Goal: Task Accomplishment & Management: Complete application form

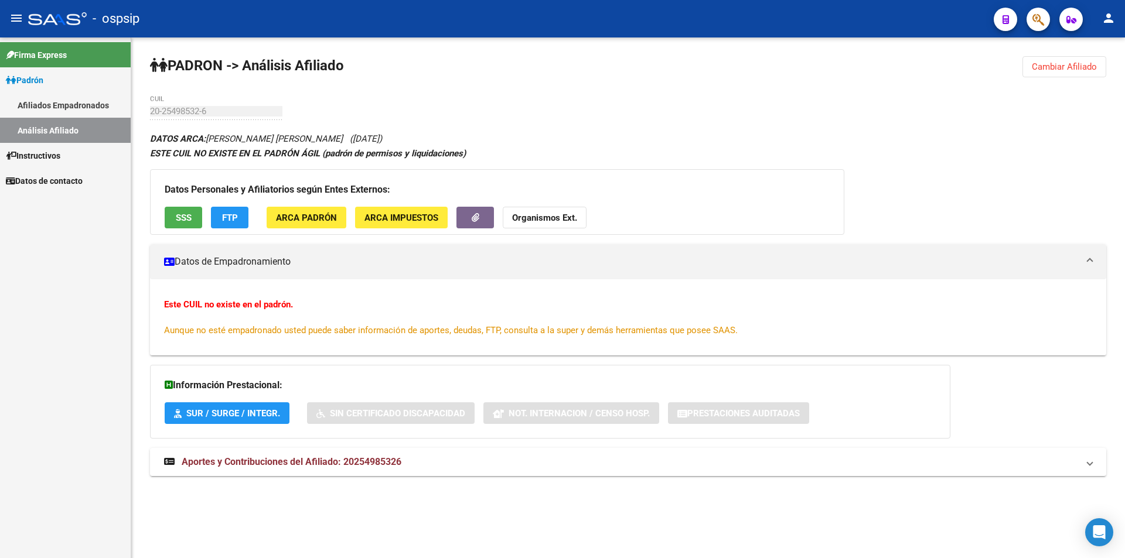
click at [60, 90] on link "Padrón" at bounding box center [65, 79] width 131 height 25
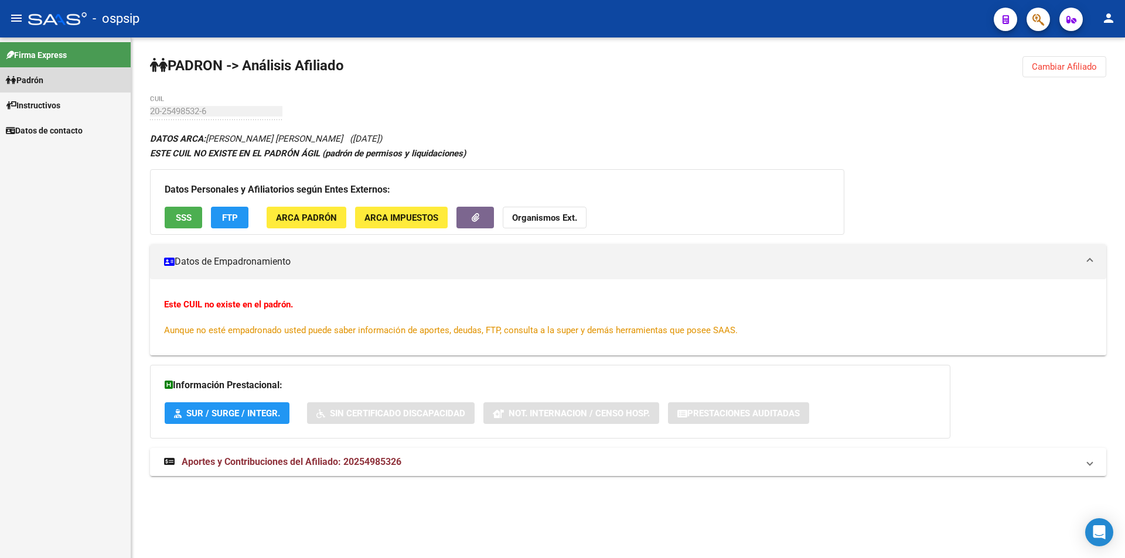
click at [59, 109] on link "Afiliados Empadronados" at bounding box center [65, 105] width 131 height 25
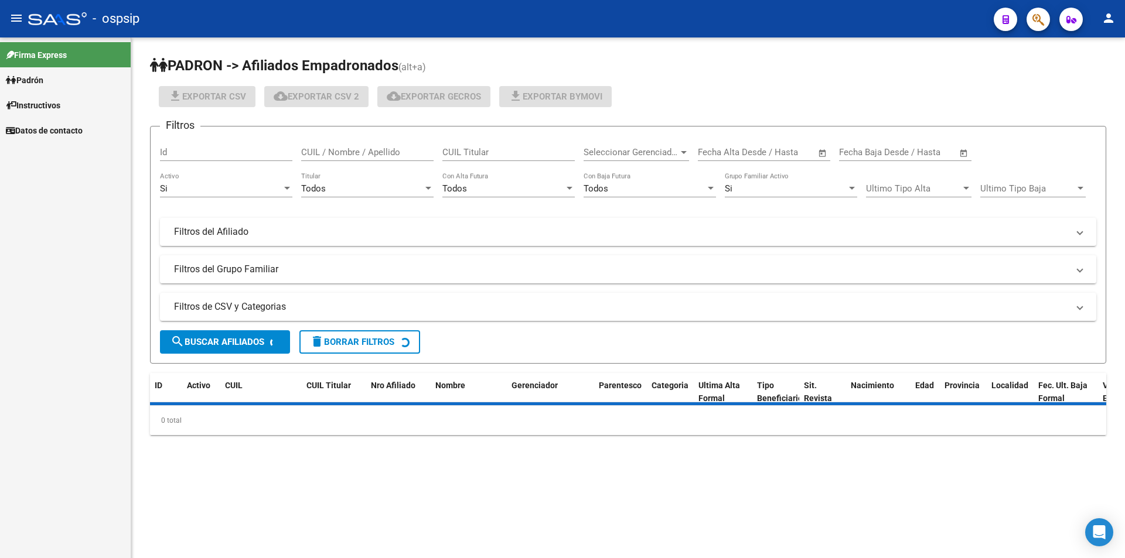
click at [65, 80] on link "Padrón" at bounding box center [65, 79] width 131 height 25
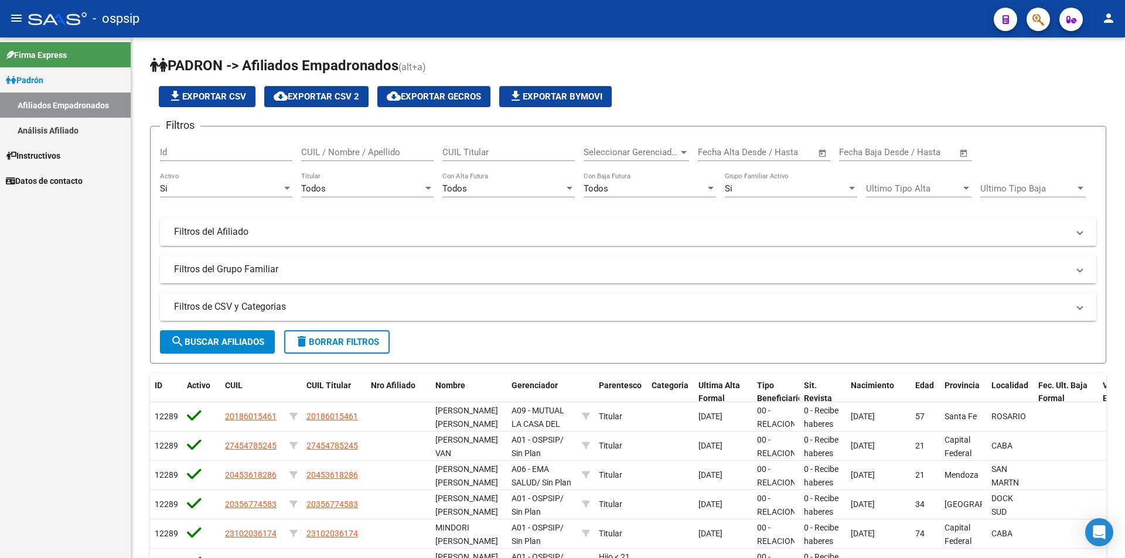
click at [76, 122] on link "Análisis Afiliado" at bounding box center [65, 130] width 131 height 25
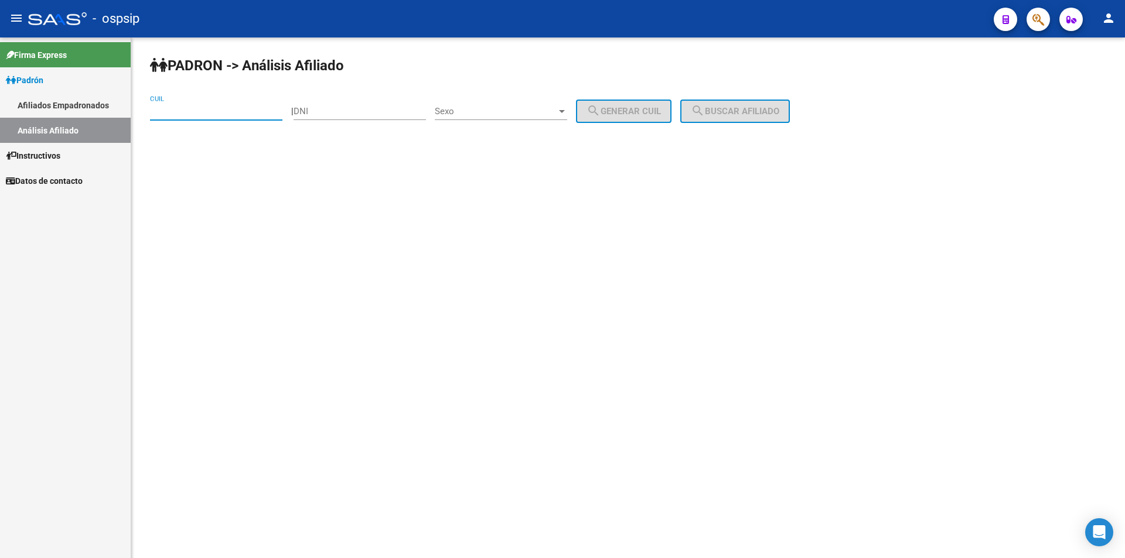
click at [172, 107] on input "CUIL" at bounding box center [216, 111] width 132 height 11
click at [212, 117] on div "CUIL" at bounding box center [216, 107] width 132 height 25
click at [228, 100] on div "27-25 CUIL" at bounding box center [216, 107] width 132 height 25
type input "27-25688232-4"
click at [472, 119] on div "Sexo Sexo" at bounding box center [501, 107] width 132 height 25
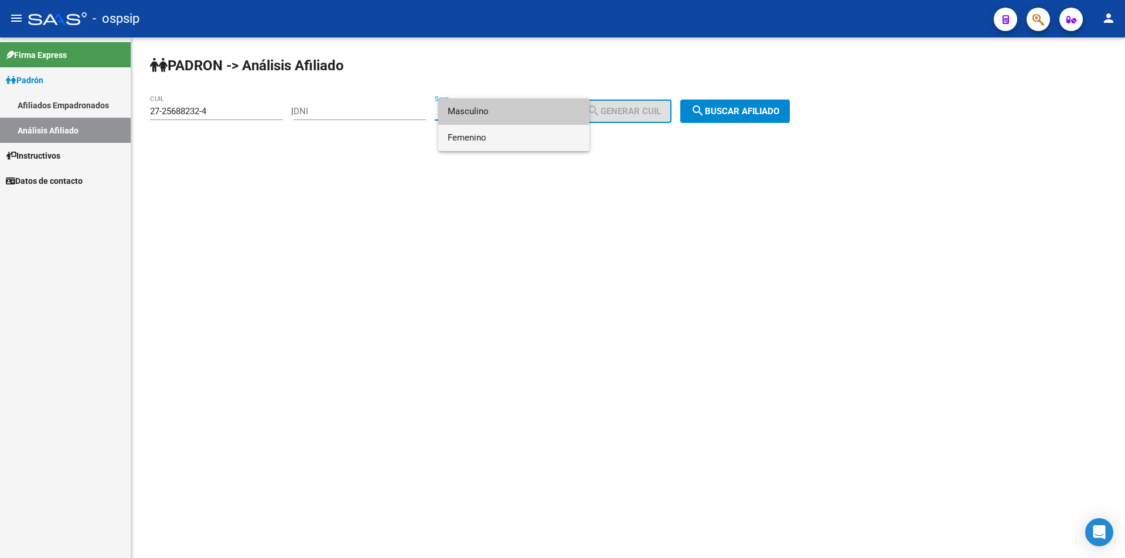
click at [480, 140] on span "Femenino" at bounding box center [513, 138] width 132 height 26
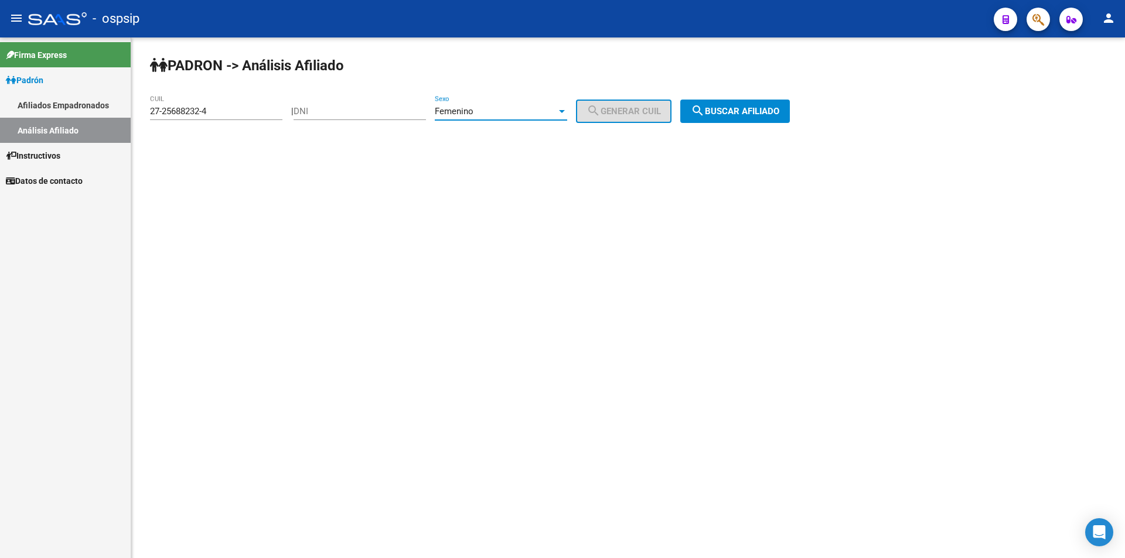
click at [705, 112] on mat-icon "search" at bounding box center [698, 111] width 14 height 14
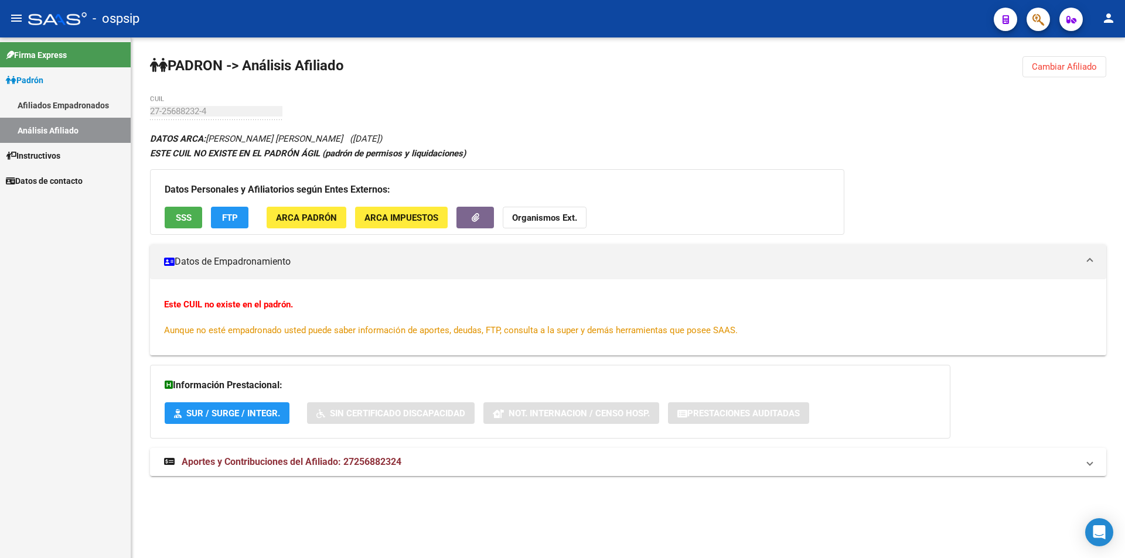
click at [66, 114] on link "Afiliados Empadronados" at bounding box center [65, 105] width 131 height 25
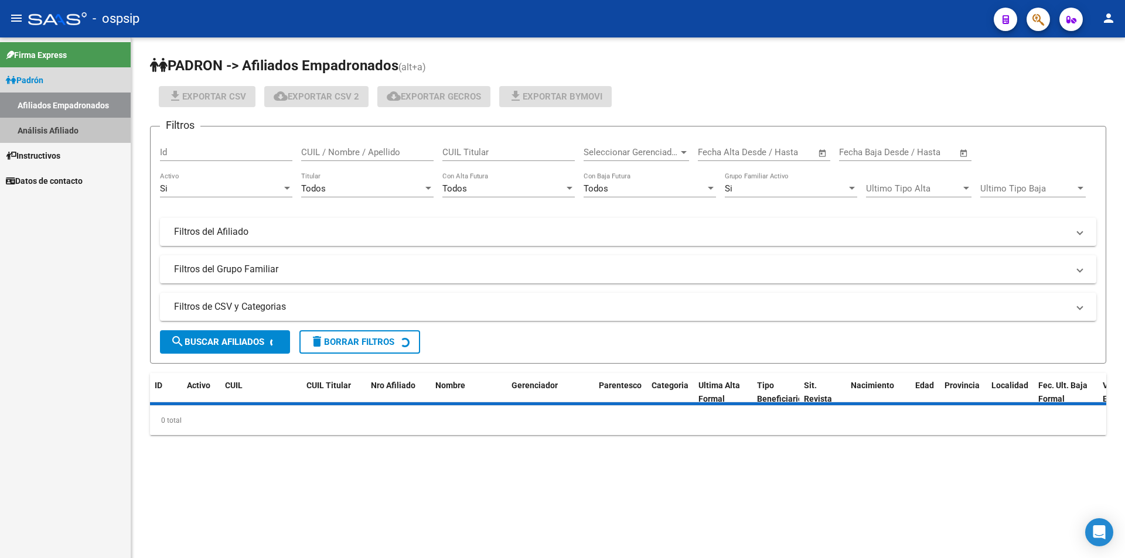
click at [71, 131] on link "Análisis Afiliado" at bounding box center [65, 130] width 131 height 25
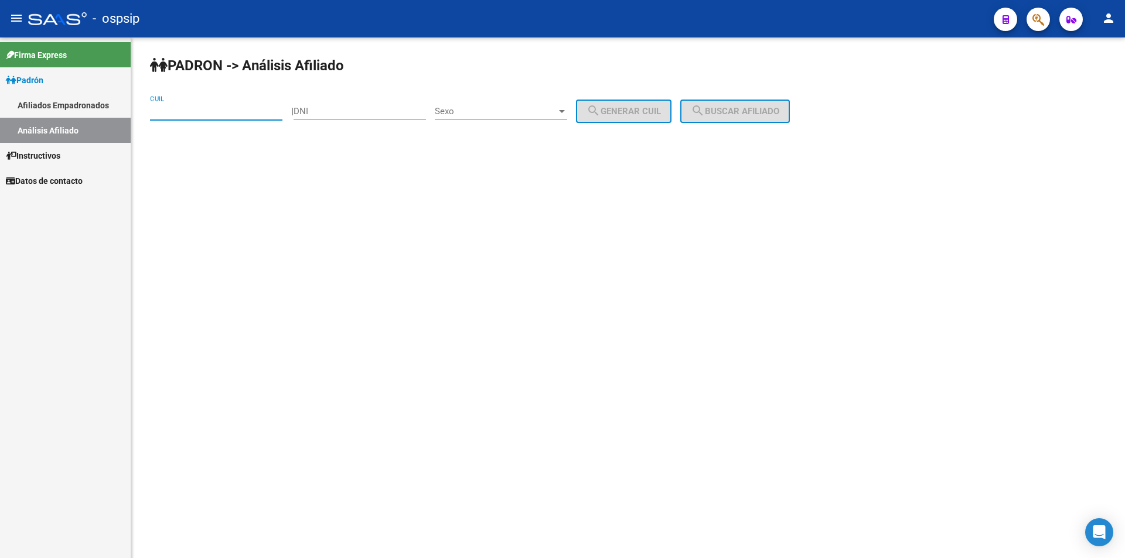
click at [200, 114] on input "CUIL" at bounding box center [216, 111] width 132 height 11
type input "27-43489321-1"
click at [698, 121] on button "search Buscar afiliado" at bounding box center [735, 111] width 110 height 23
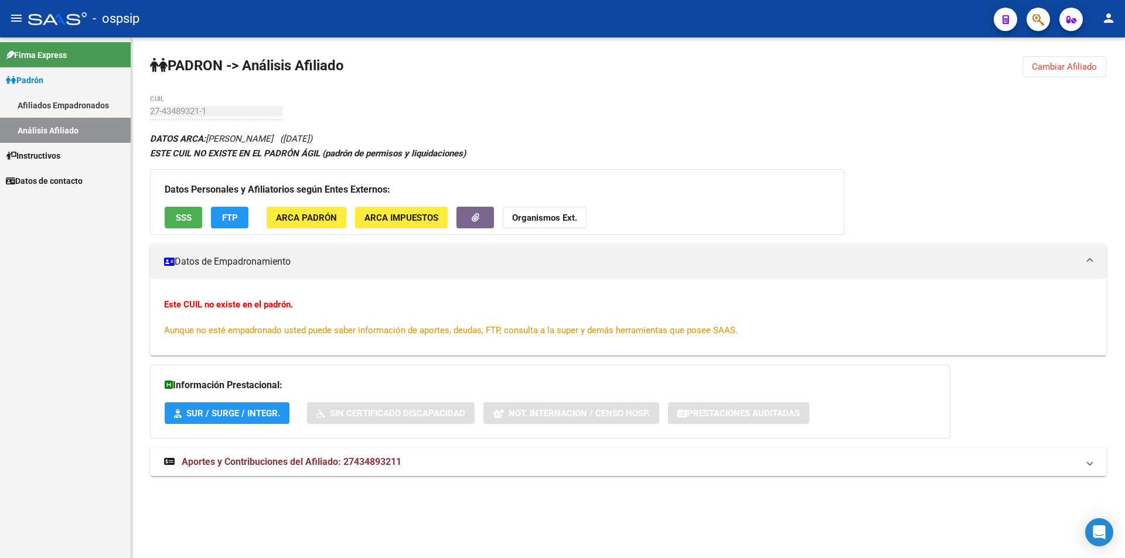
click at [43, 153] on span "Instructivos" at bounding box center [33, 155] width 54 height 13
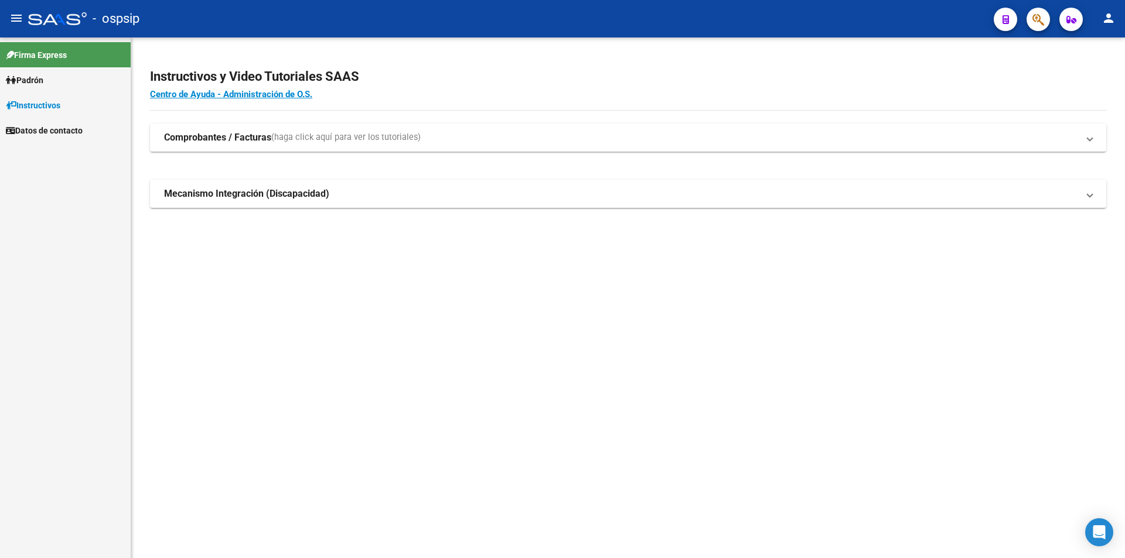
click at [68, 135] on span "Datos de contacto" at bounding box center [44, 130] width 77 height 13
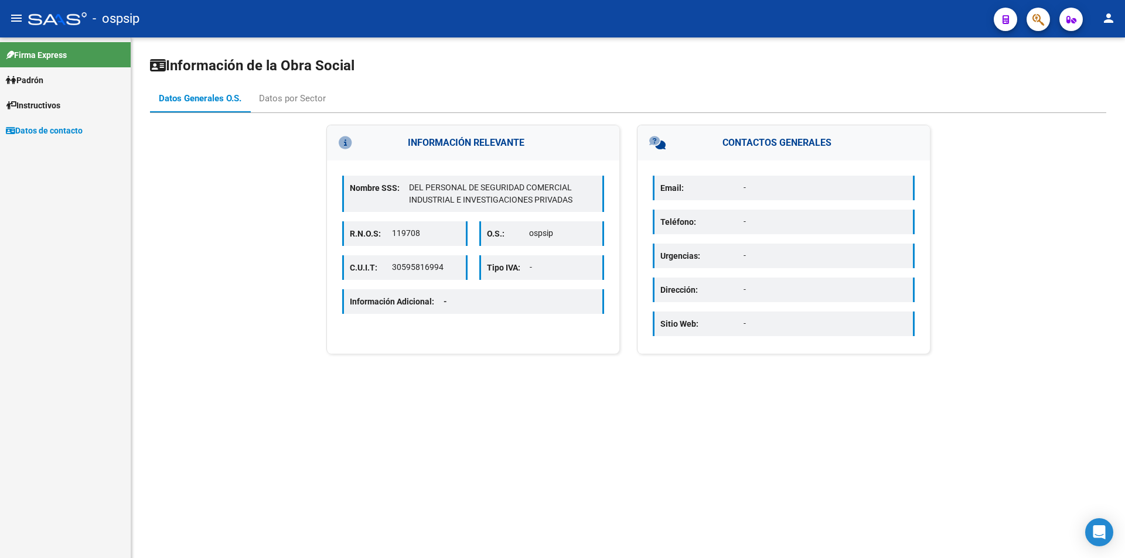
click at [55, 78] on link "Padrón" at bounding box center [65, 79] width 131 height 25
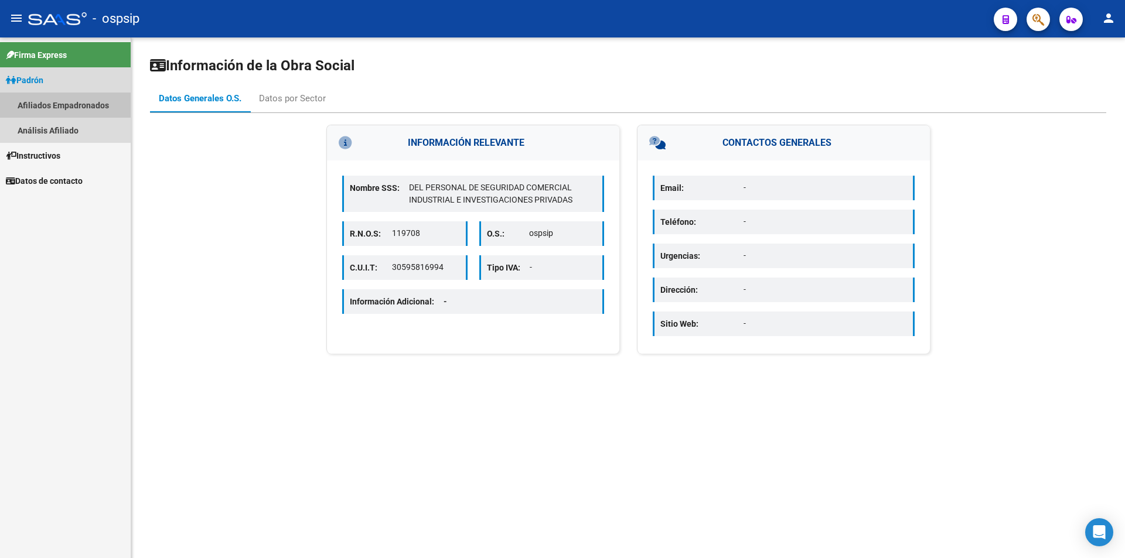
click at [62, 105] on link "Afiliados Empadronados" at bounding box center [65, 105] width 131 height 25
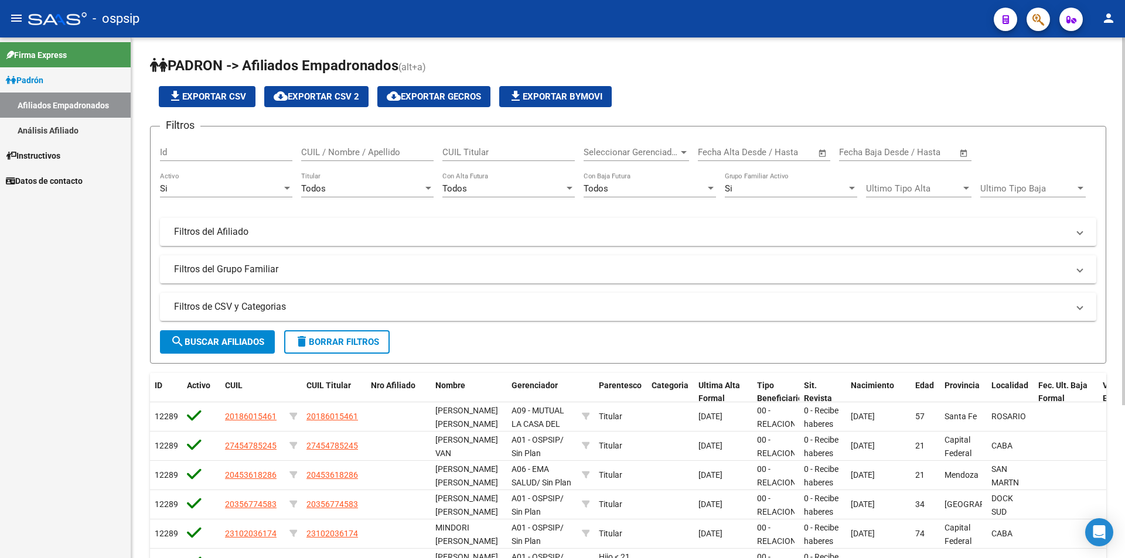
click at [66, 128] on link "Análisis Afiliado" at bounding box center [65, 130] width 131 height 25
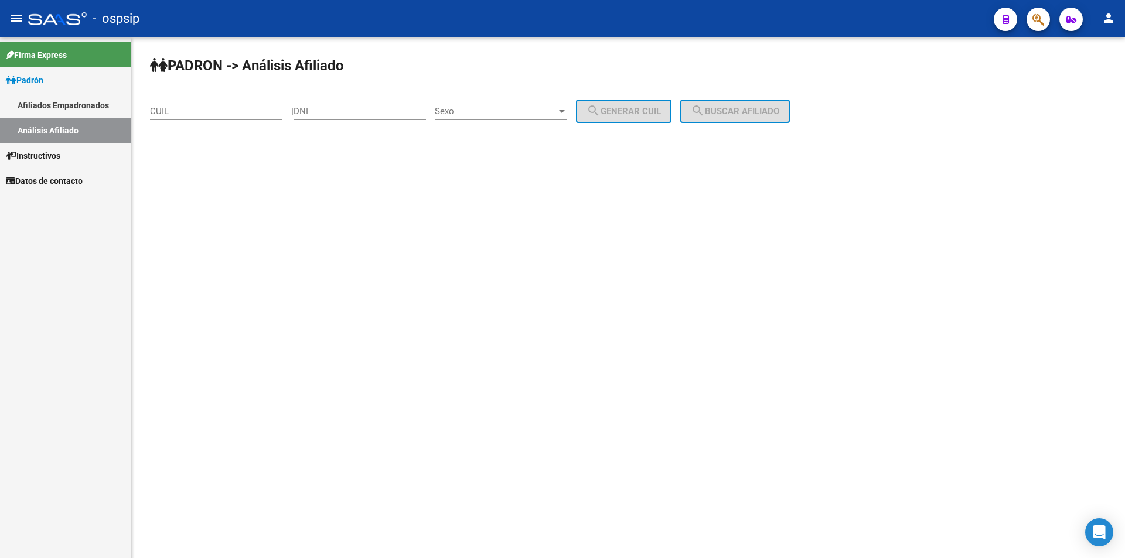
click at [160, 112] on input "CUIL" at bounding box center [216, 111] width 132 height 11
click at [80, 112] on link "Afiliados Empadronados" at bounding box center [65, 105] width 131 height 25
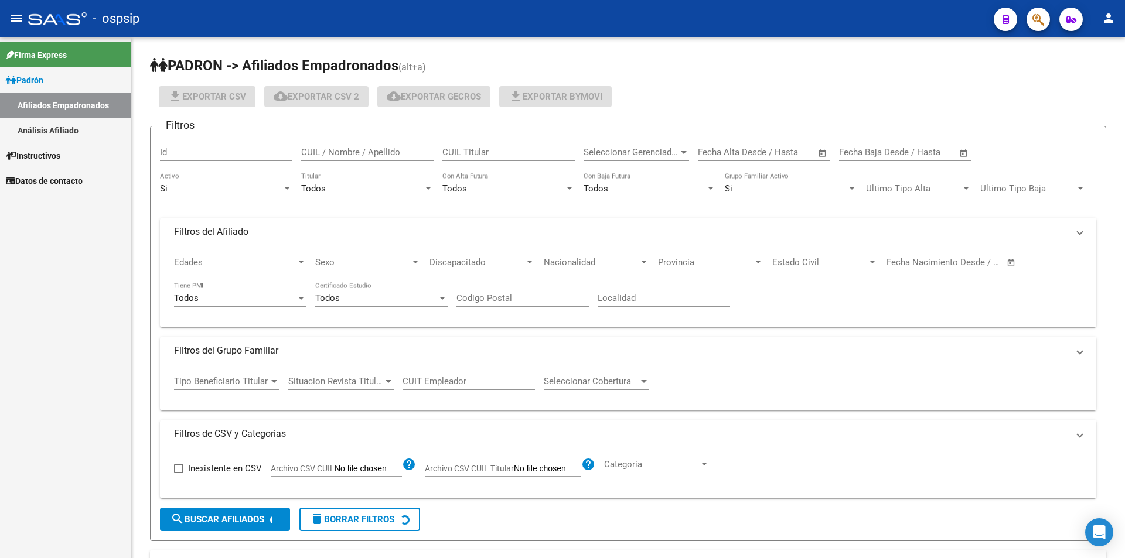
click at [71, 133] on link "Análisis Afiliado" at bounding box center [65, 130] width 131 height 25
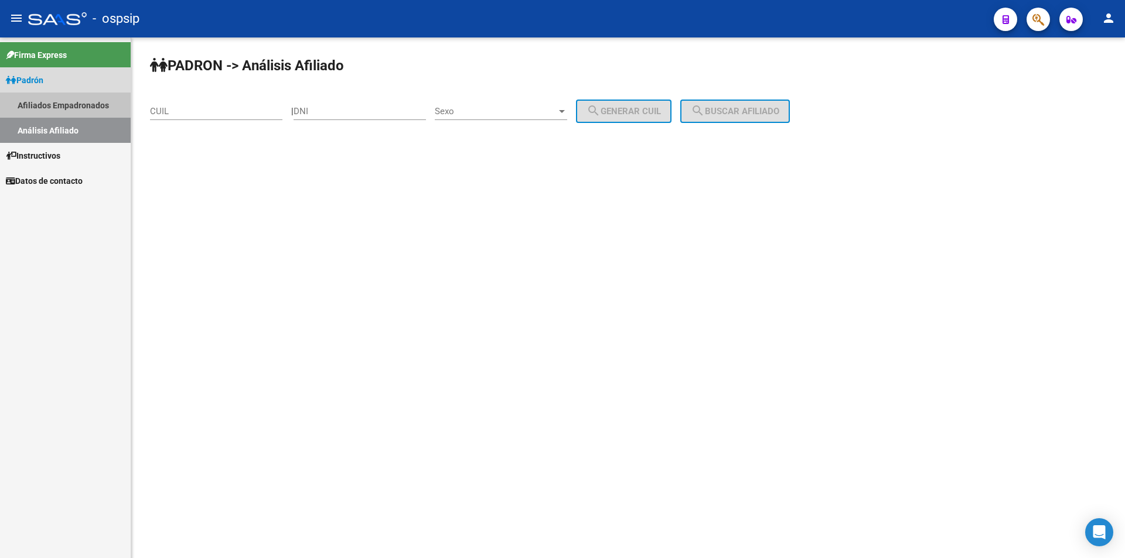
click at [87, 106] on link "Afiliados Empadronados" at bounding box center [65, 105] width 131 height 25
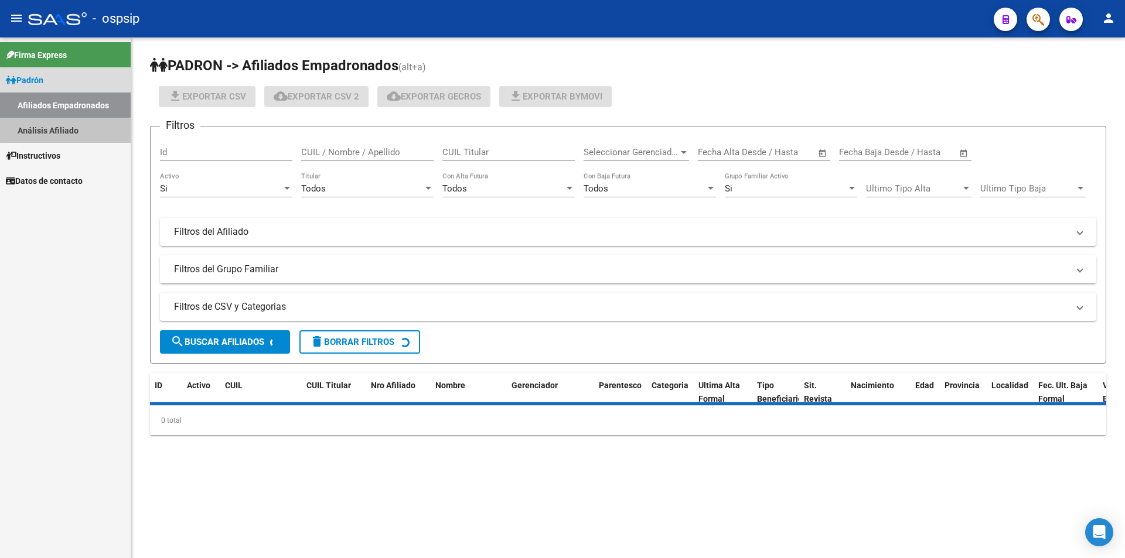
click at [77, 121] on link "Análisis Afiliado" at bounding box center [65, 130] width 131 height 25
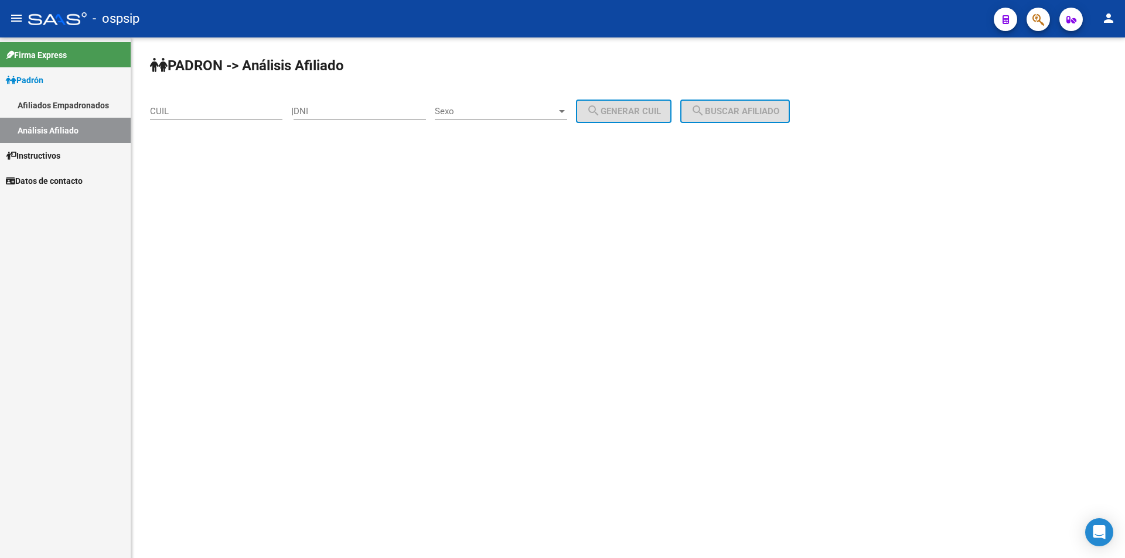
click at [184, 106] on input "CUIL" at bounding box center [216, 111] width 132 height 11
click at [326, 110] on input "DNI" at bounding box center [359, 111] width 132 height 11
paste input "39331706"
type input "39331706"
click at [539, 110] on span "Sexo" at bounding box center [496, 111] width 122 height 11
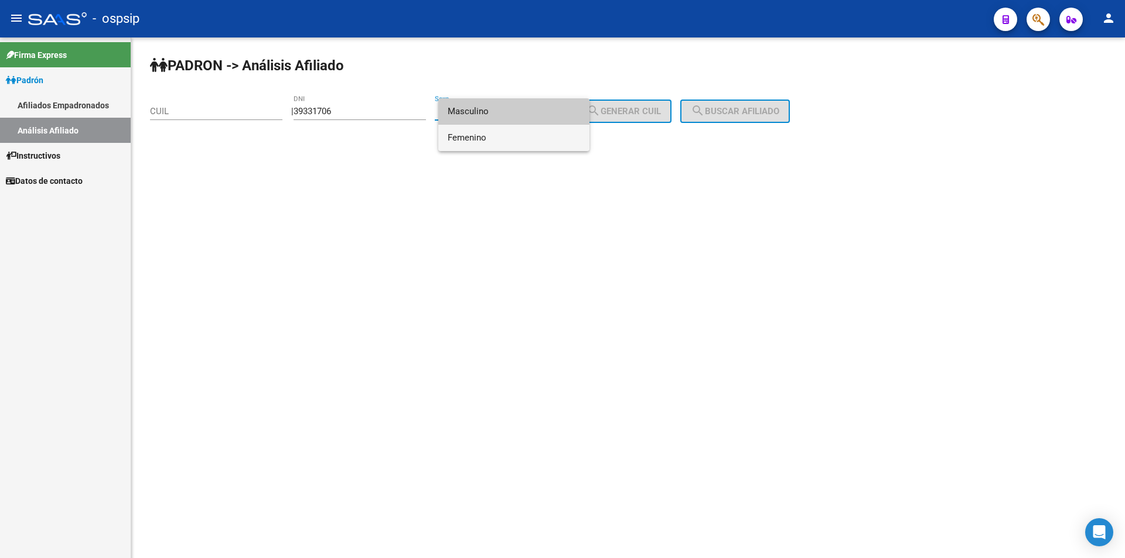
click at [533, 136] on span "Femenino" at bounding box center [513, 138] width 132 height 26
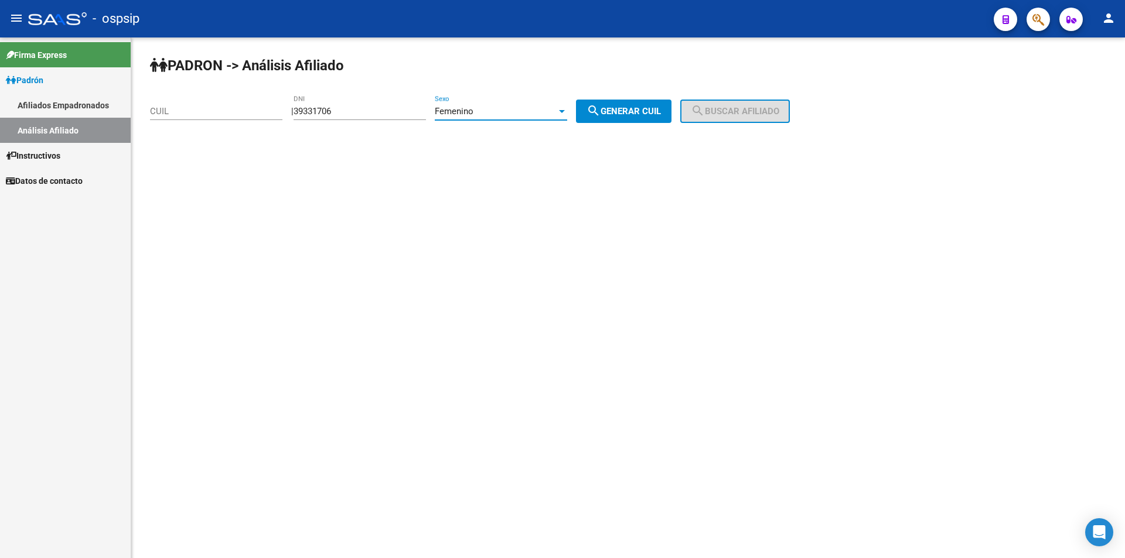
click at [647, 117] on button "search Generar CUIL" at bounding box center [623, 111] width 95 height 23
type input "27-39331706-5"
click at [720, 115] on span "search Buscar afiliado" at bounding box center [735, 111] width 88 height 11
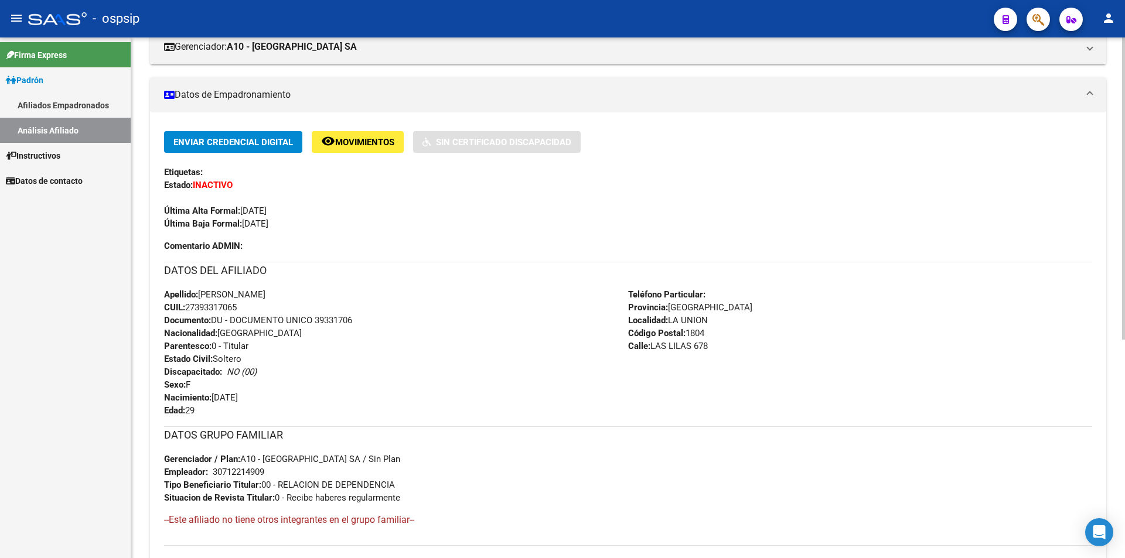
scroll to position [234, 0]
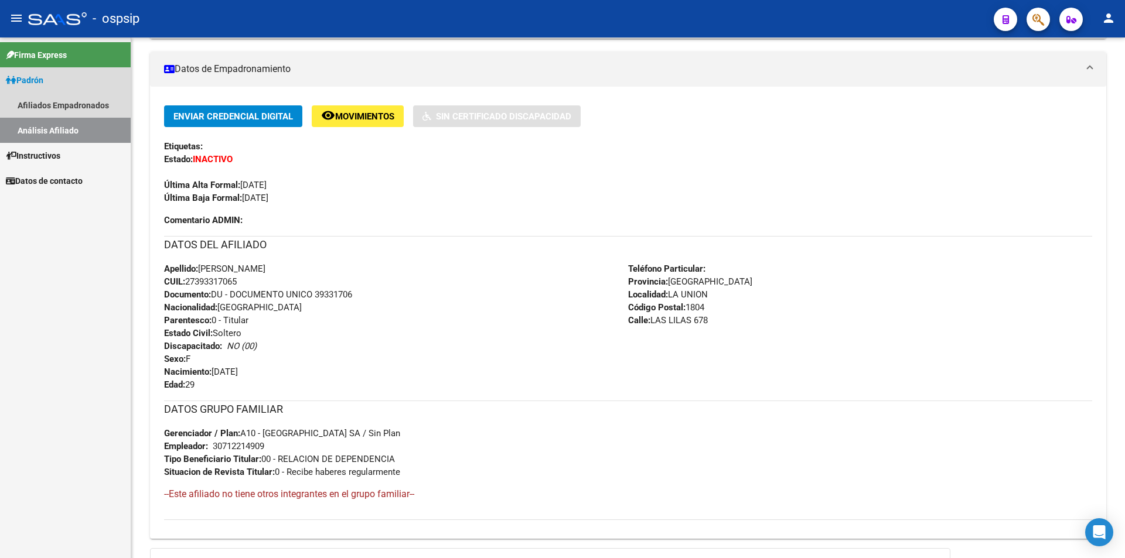
click at [35, 128] on link "Análisis Afiliado" at bounding box center [65, 130] width 131 height 25
click at [57, 107] on link "Afiliados Empadronados" at bounding box center [65, 105] width 131 height 25
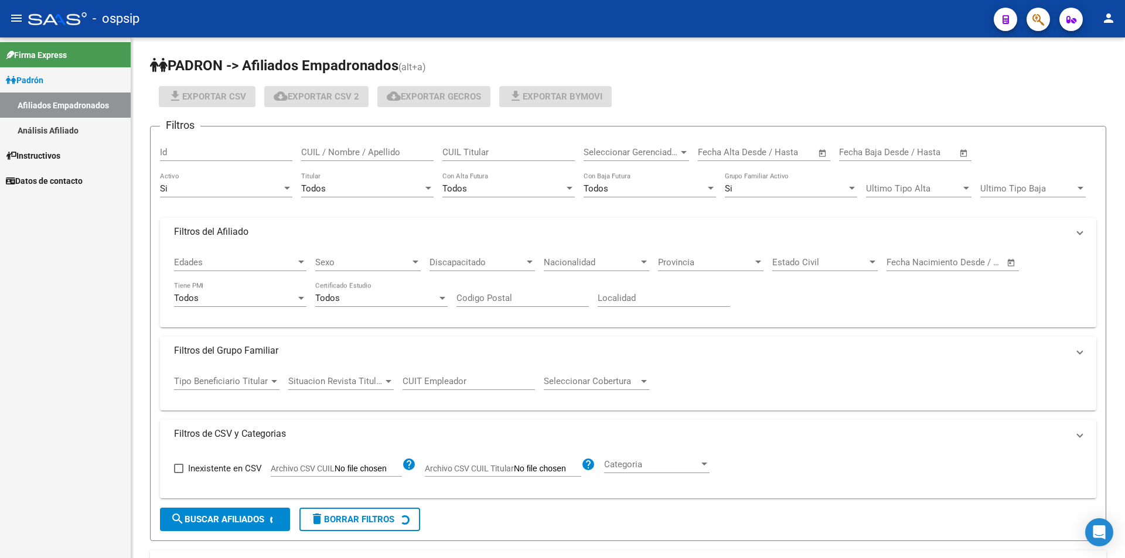
click at [66, 128] on link "Análisis Afiliado" at bounding box center [65, 130] width 131 height 25
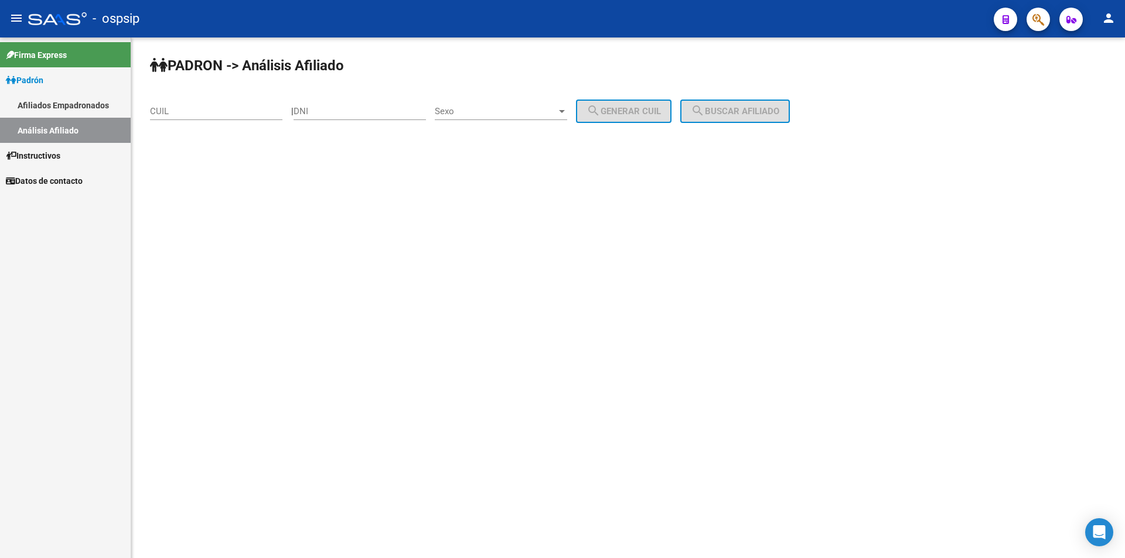
click at [301, 113] on div "| DNI Sexo Sexo search Generar CUIL" at bounding box center [485, 111] width 389 height 11
click at [327, 119] on div "DNI" at bounding box center [359, 107] width 132 height 25
click at [356, 111] on input "34375511" at bounding box center [359, 111] width 132 height 11
drag, startPoint x: 435, startPoint y: 111, endPoint x: 442, endPoint y: 114, distance: 7.4
click at [442, 114] on div "| 34375511 DNI Sexo Sexo search Generar CUIL" at bounding box center [485, 111] width 389 height 11
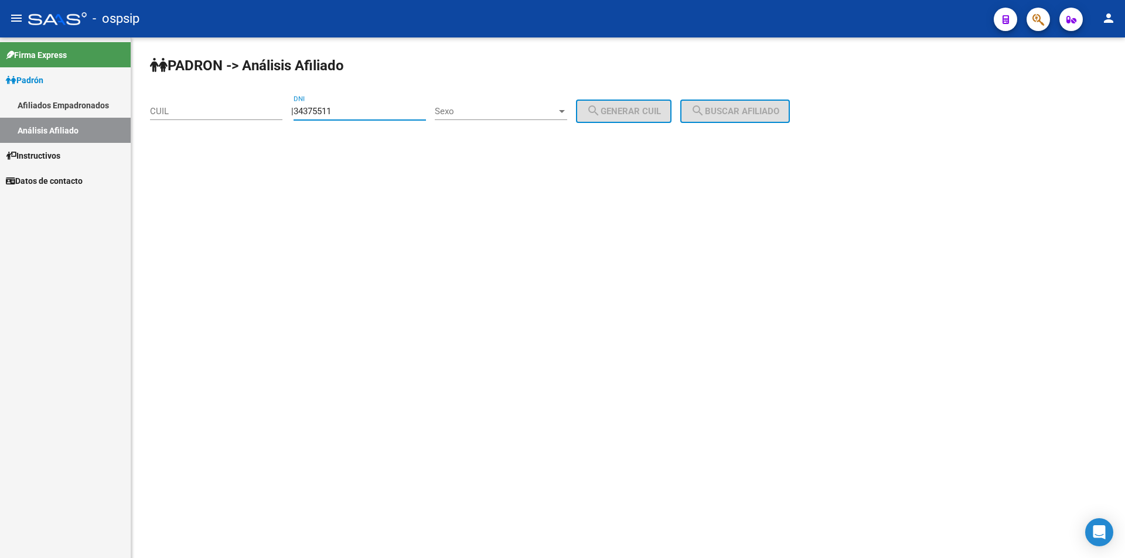
type input "34375511"
click at [463, 116] on span "Sexo" at bounding box center [496, 111] width 122 height 11
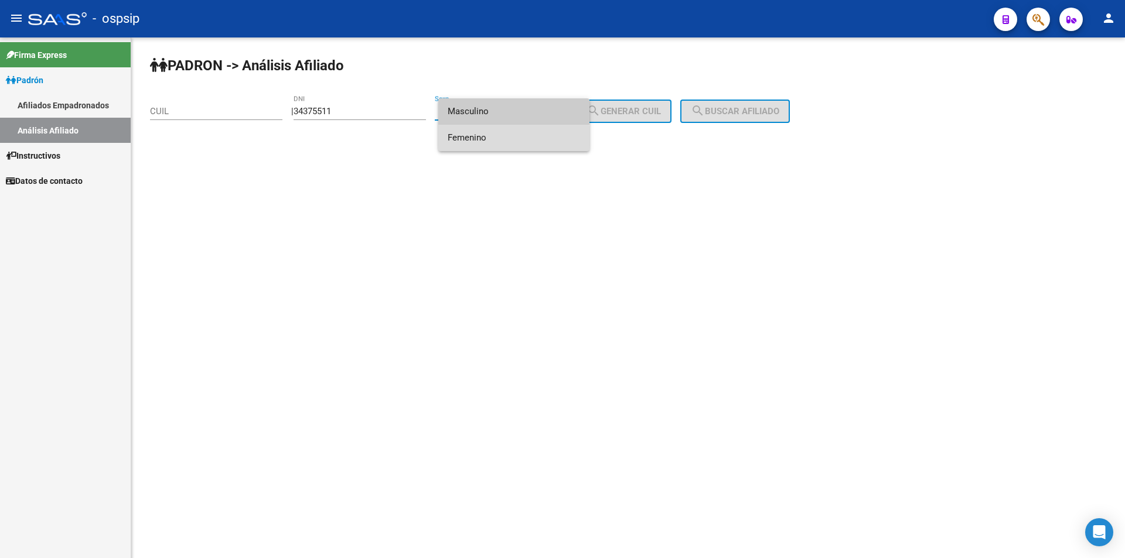
click at [496, 141] on span "Femenino" at bounding box center [513, 138] width 132 height 26
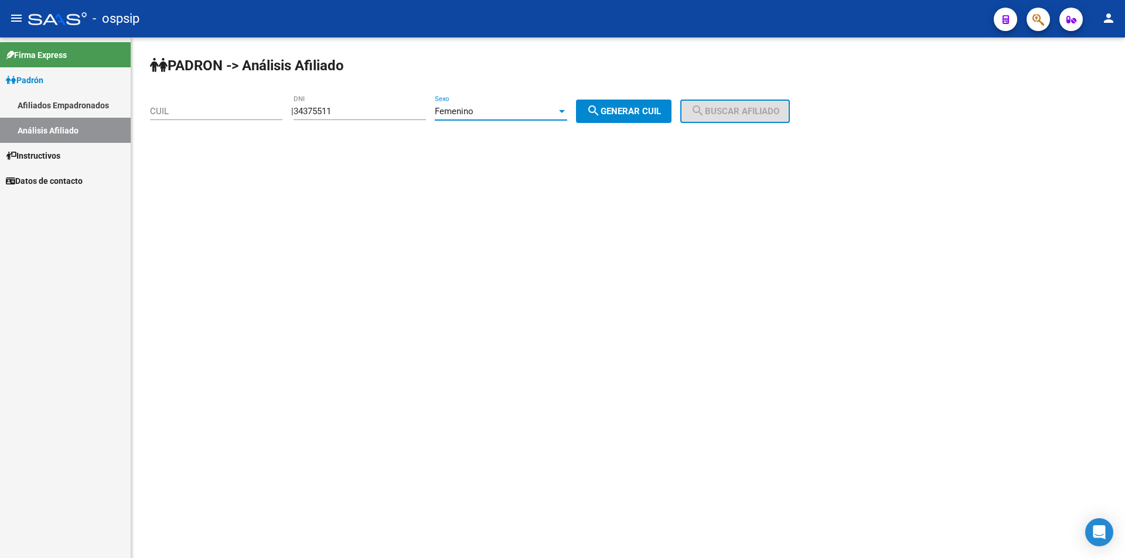
click at [650, 119] on button "search Generar CUIL" at bounding box center [623, 111] width 95 height 23
type input "27-34375511-8"
click at [730, 105] on button "search Buscar afiliado" at bounding box center [735, 111] width 110 height 23
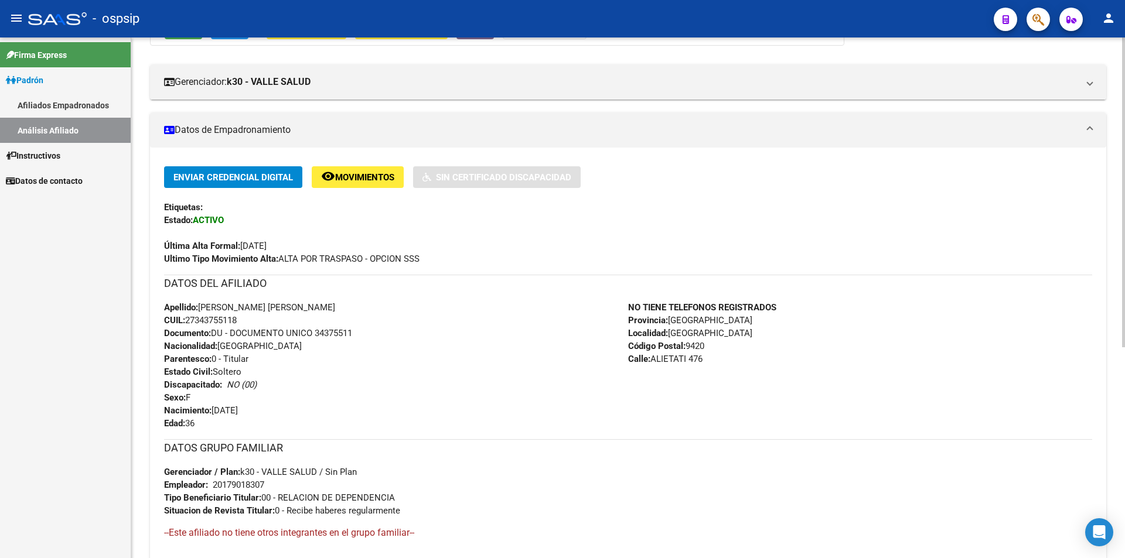
scroll to position [176, 0]
